Goal: Task Accomplishment & Management: Use online tool/utility

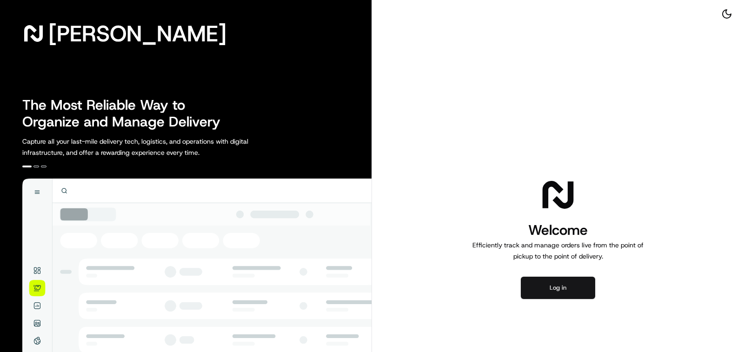
click at [574, 285] on button "Log in" at bounding box center [558, 288] width 74 height 22
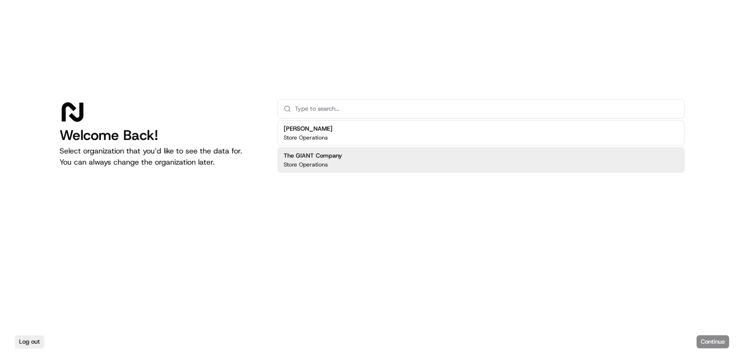
click at [399, 157] on div "The GIANT Company Store Operations" at bounding box center [481, 159] width 407 height 25
click at [707, 338] on button "Continue" at bounding box center [713, 341] width 33 height 13
